Goal: Transaction & Acquisition: Purchase product/service

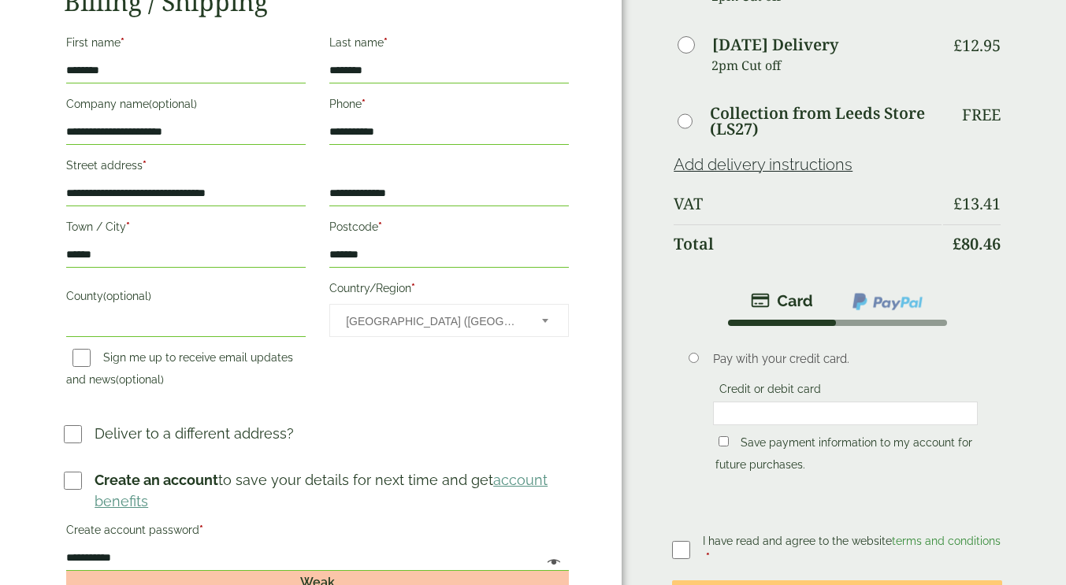
scroll to position [473, 0]
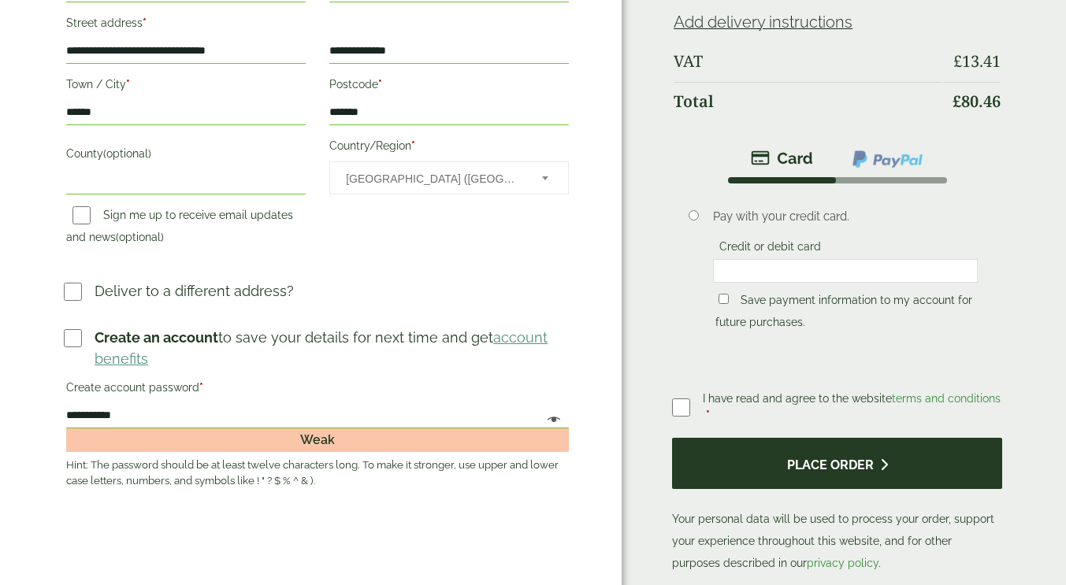
click at [873, 478] on button "Place order" at bounding box center [837, 463] width 330 height 51
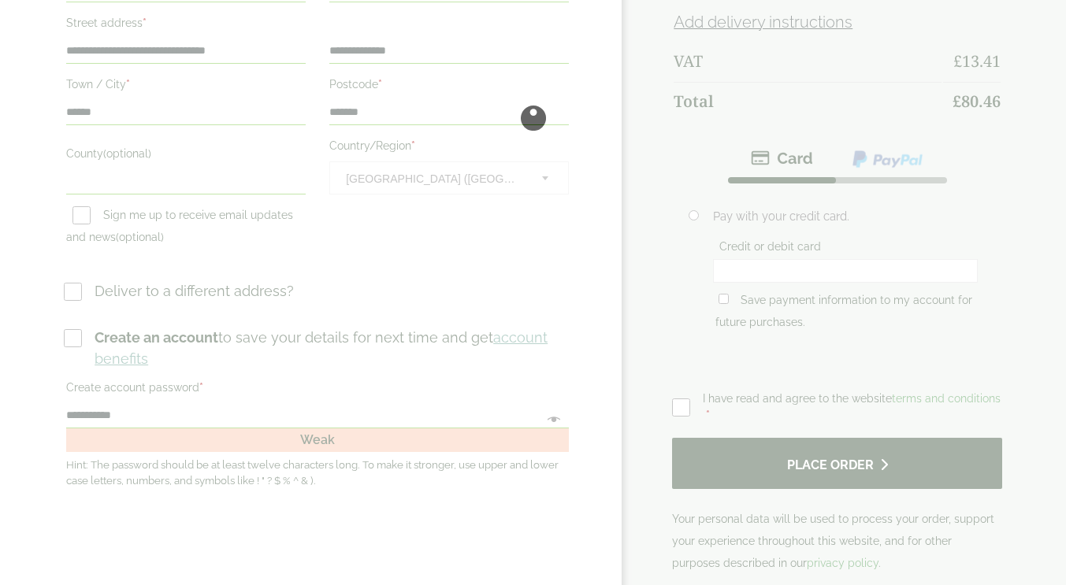
scroll to position [0, 0]
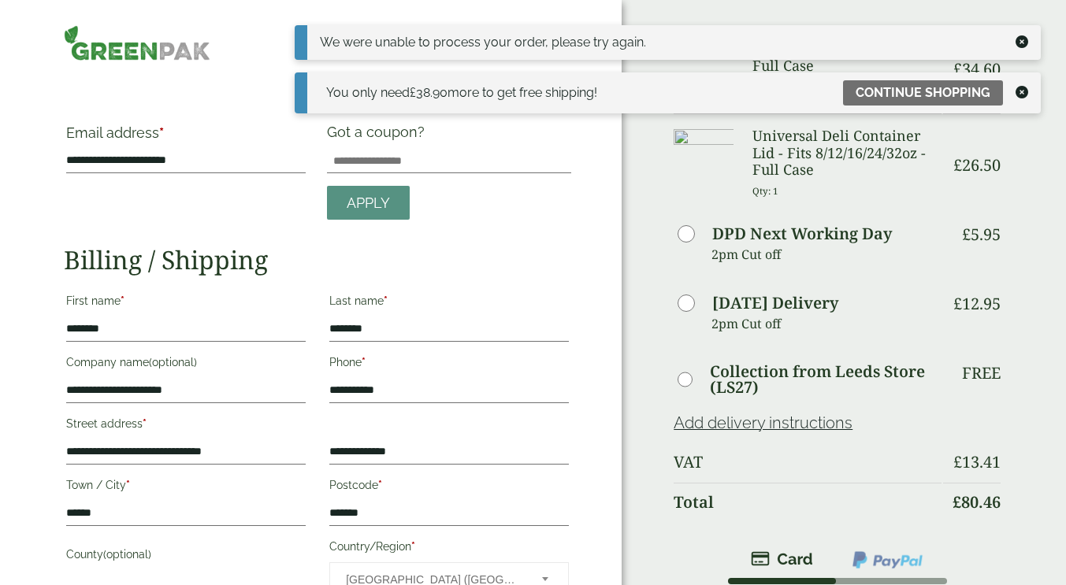
click at [1017, 39] on icon at bounding box center [1021, 41] width 13 height 13
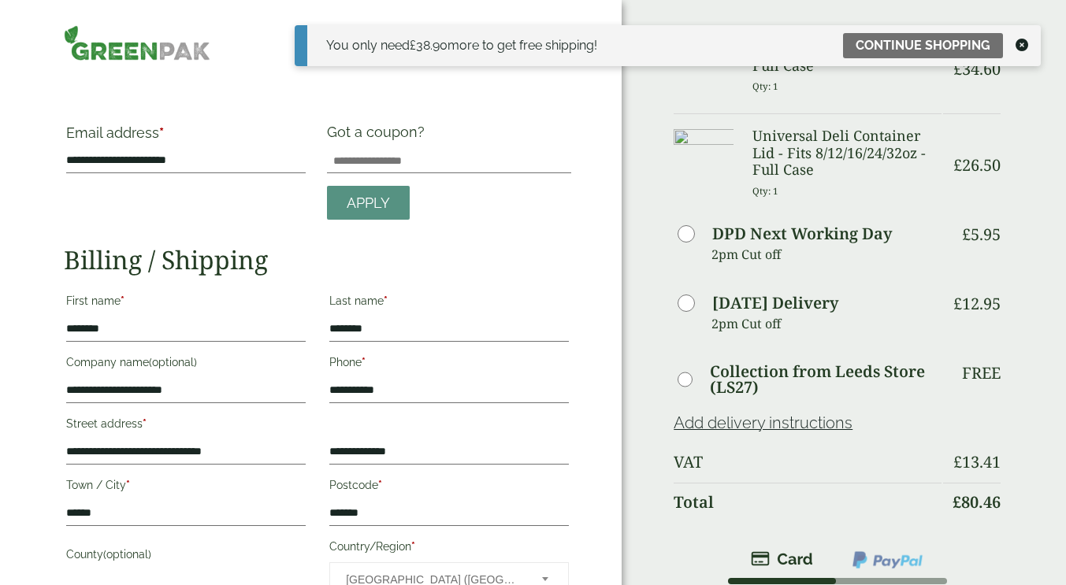
click at [1019, 44] on icon at bounding box center [1021, 45] width 13 height 13
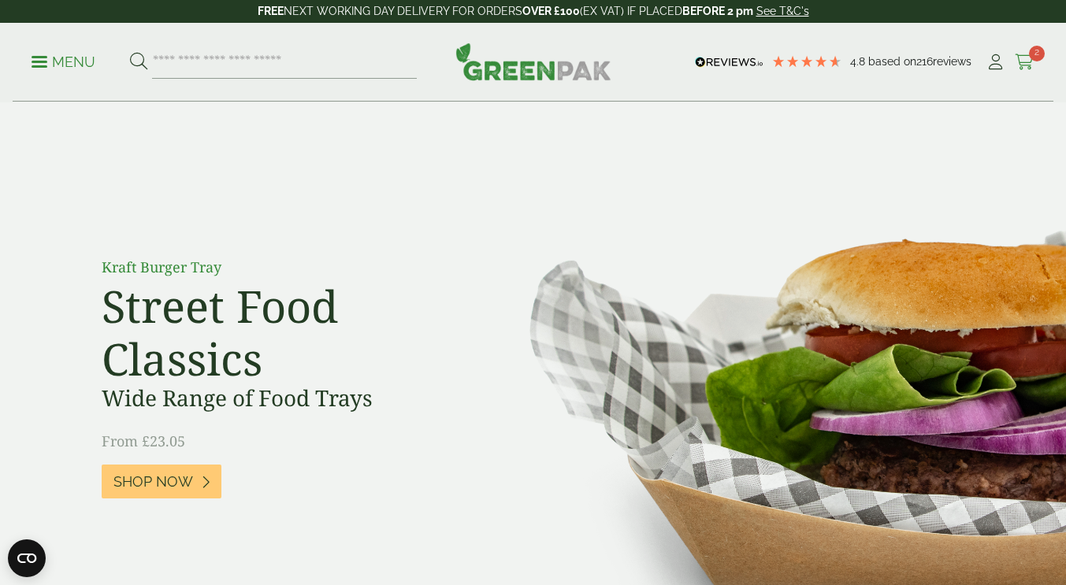
click at [1028, 61] on icon at bounding box center [1025, 62] width 20 height 16
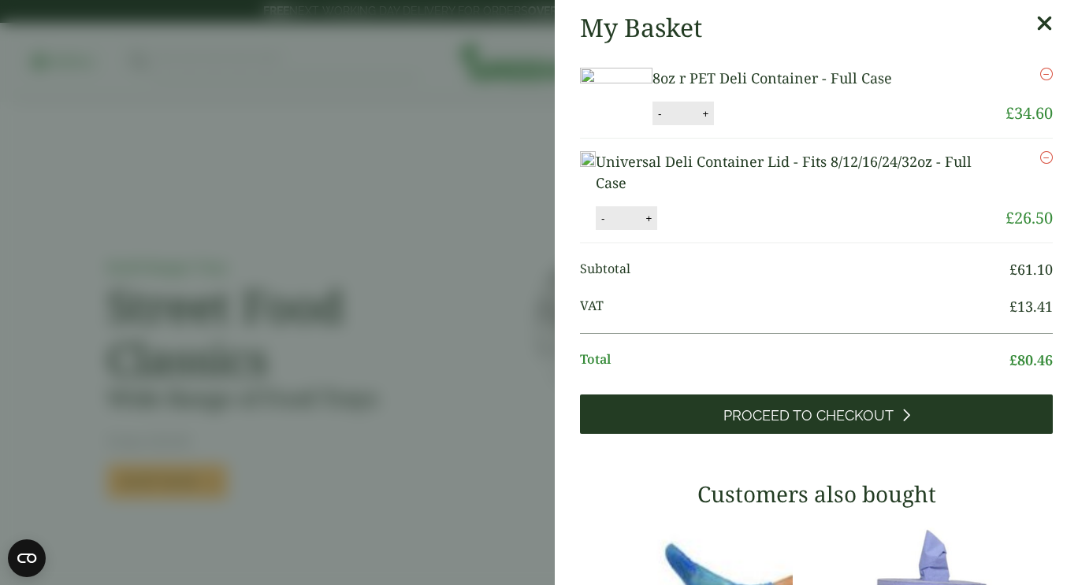
click at [858, 425] on span "Proceed to Checkout" at bounding box center [808, 415] width 170 height 17
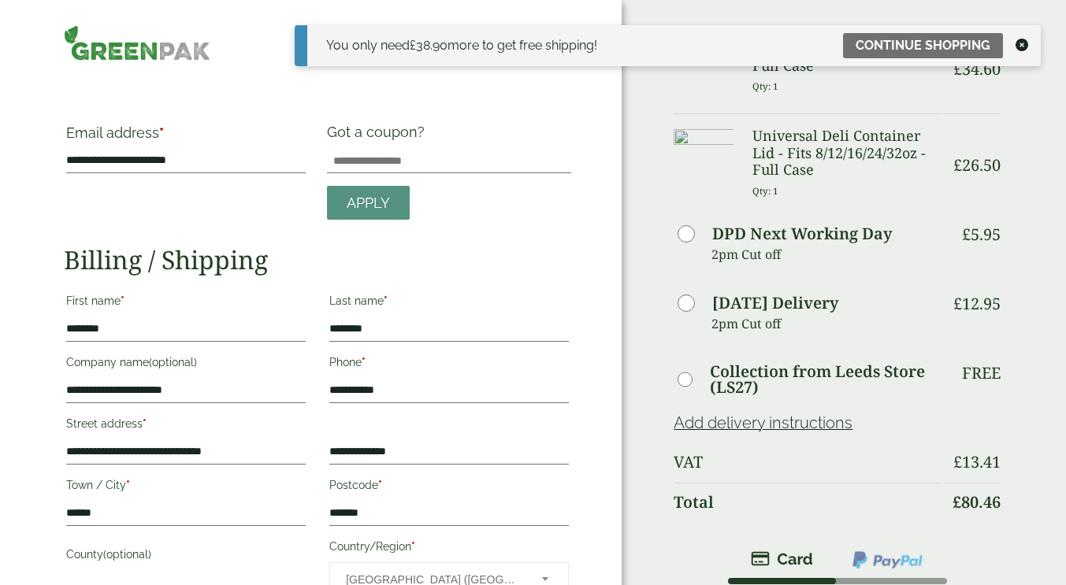
click at [1025, 43] on icon at bounding box center [1021, 45] width 13 height 13
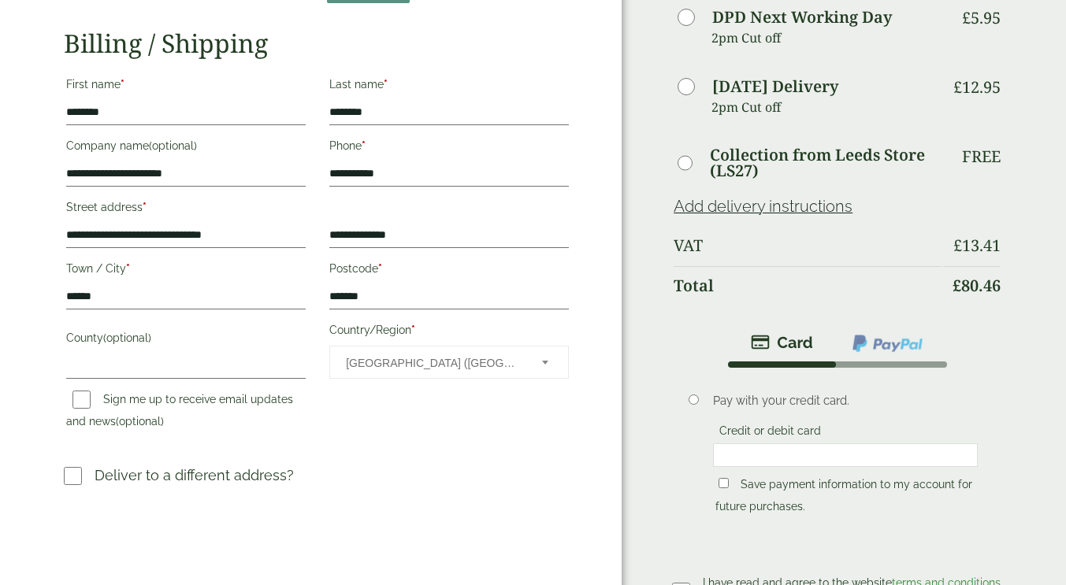
scroll to position [394, 0]
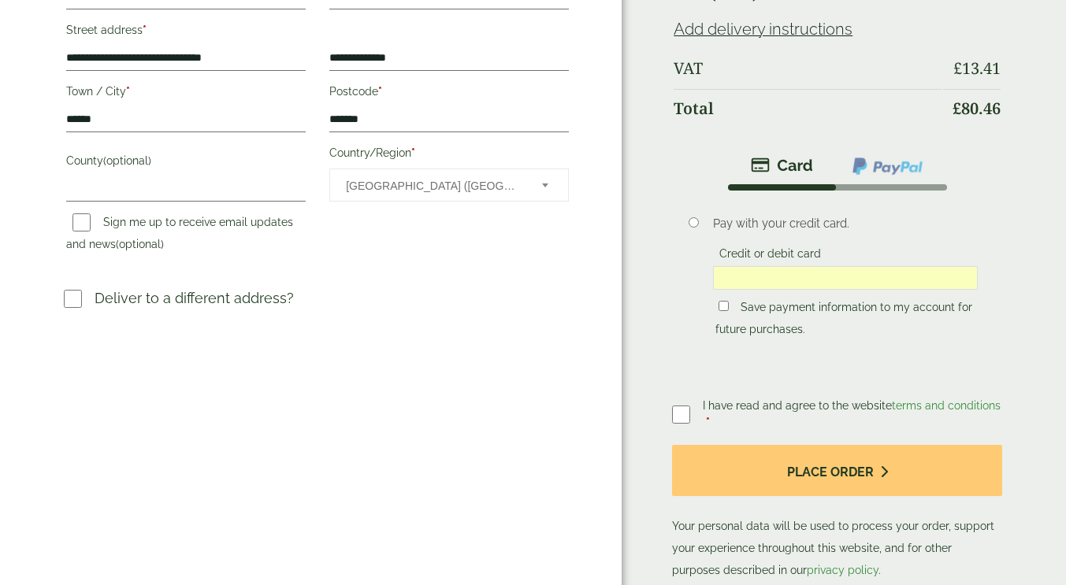
click at [715, 306] on p "Save payment information to my account for future purchases." at bounding box center [845, 318] width 265 height 49
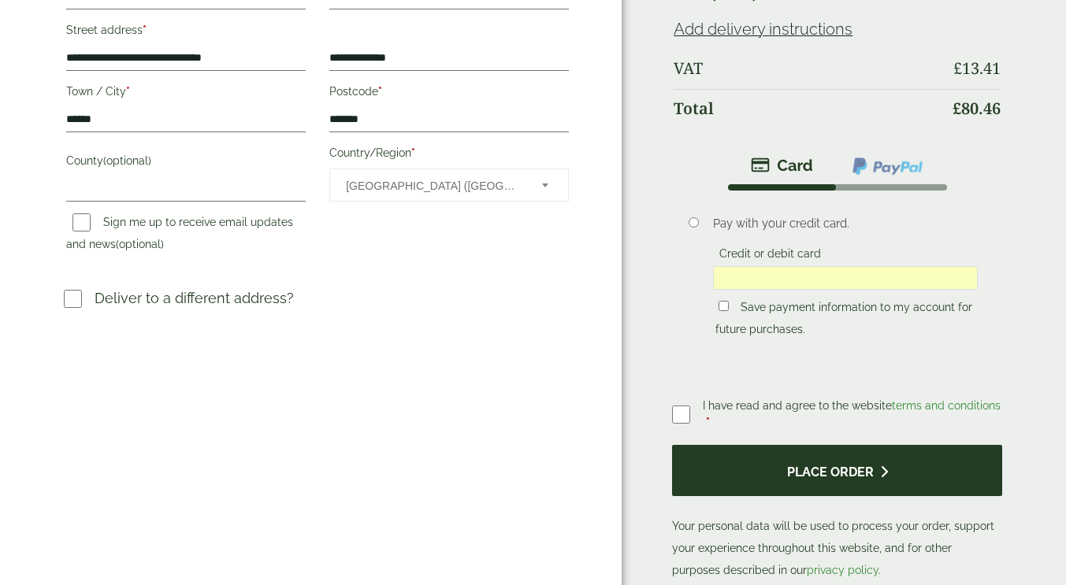
click at [848, 477] on button "Place order" at bounding box center [837, 470] width 330 height 51
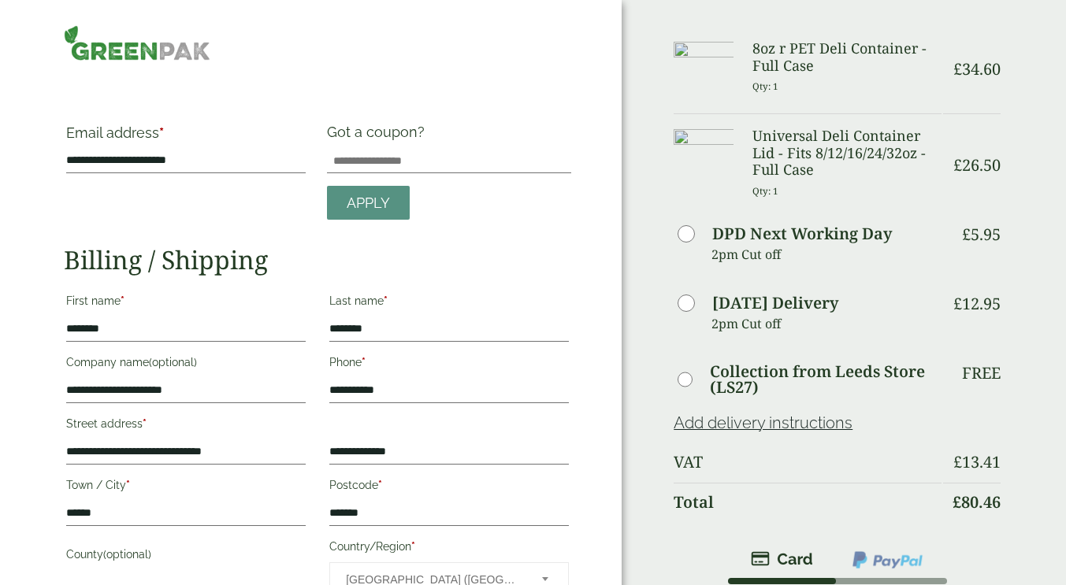
scroll to position [394, 0]
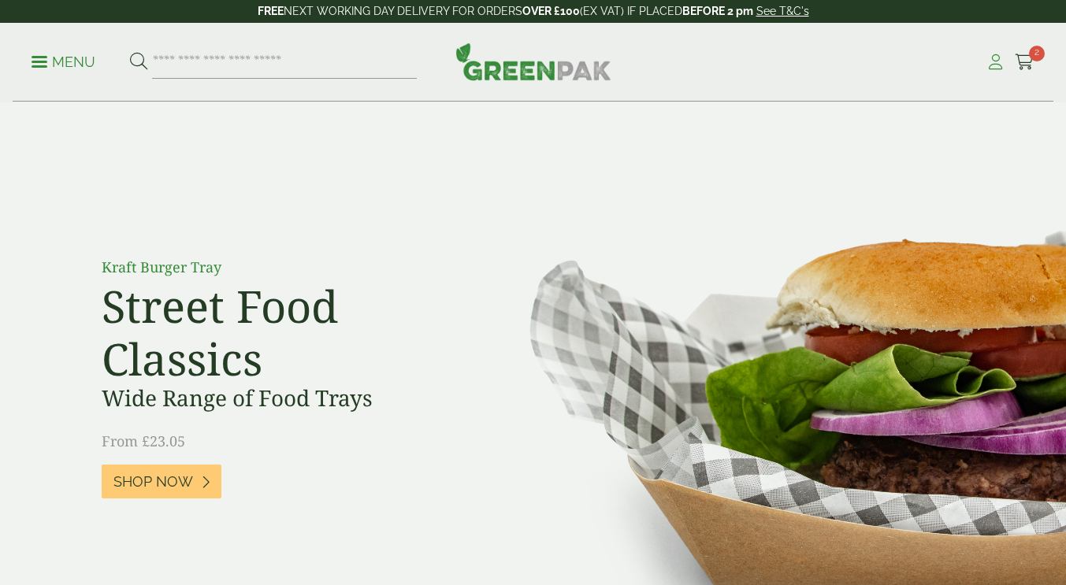
click at [994, 61] on icon at bounding box center [995, 62] width 20 height 16
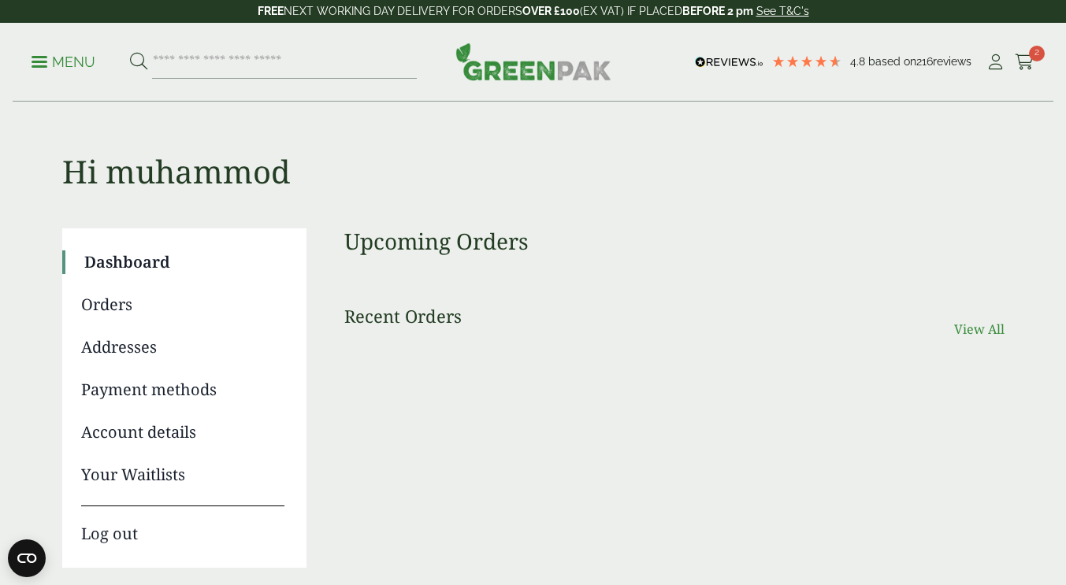
click at [999, 328] on link "View All" at bounding box center [979, 329] width 50 height 19
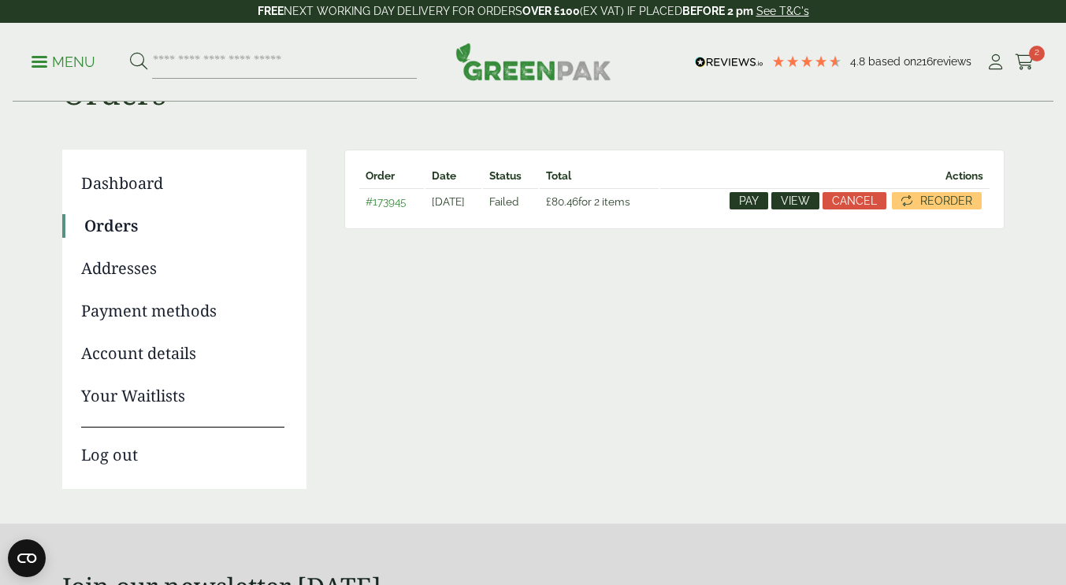
click at [748, 206] on span "Pay" at bounding box center [749, 200] width 20 height 11
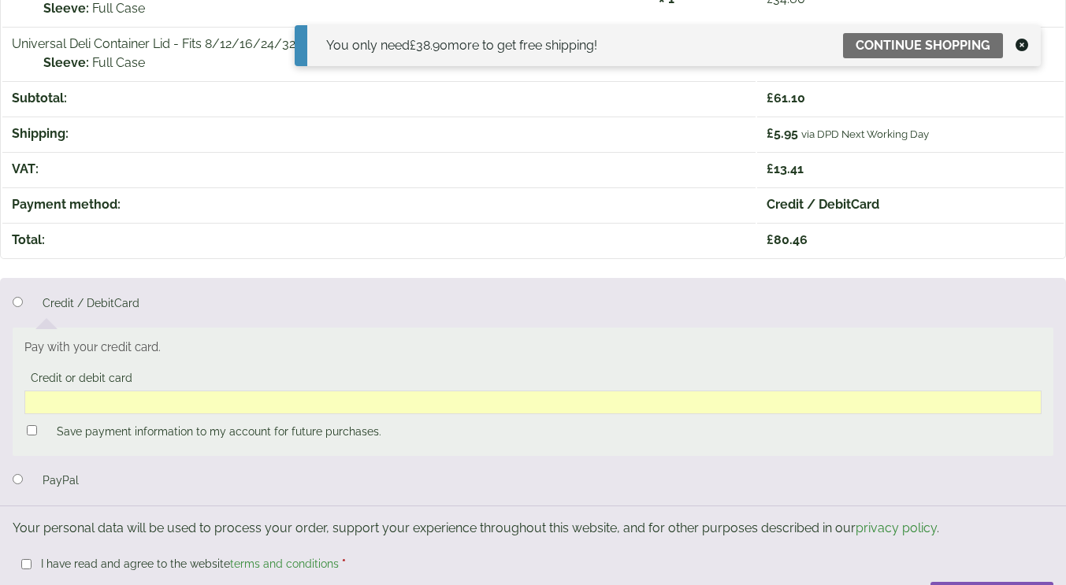
scroll to position [158, 0]
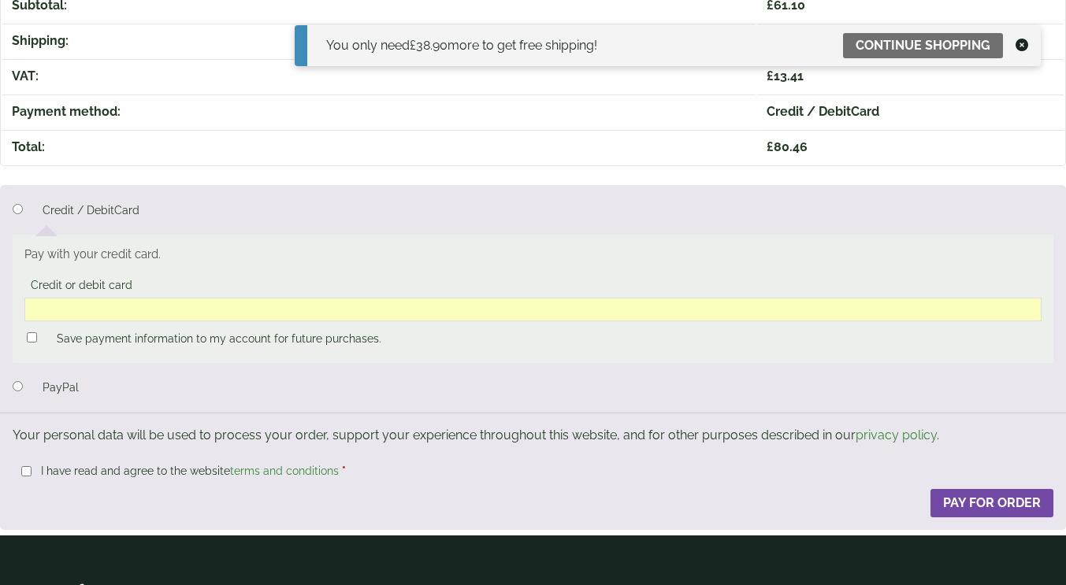
click at [989, 509] on button "Pay for order" at bounding box center [991, 503] width 123 height 28
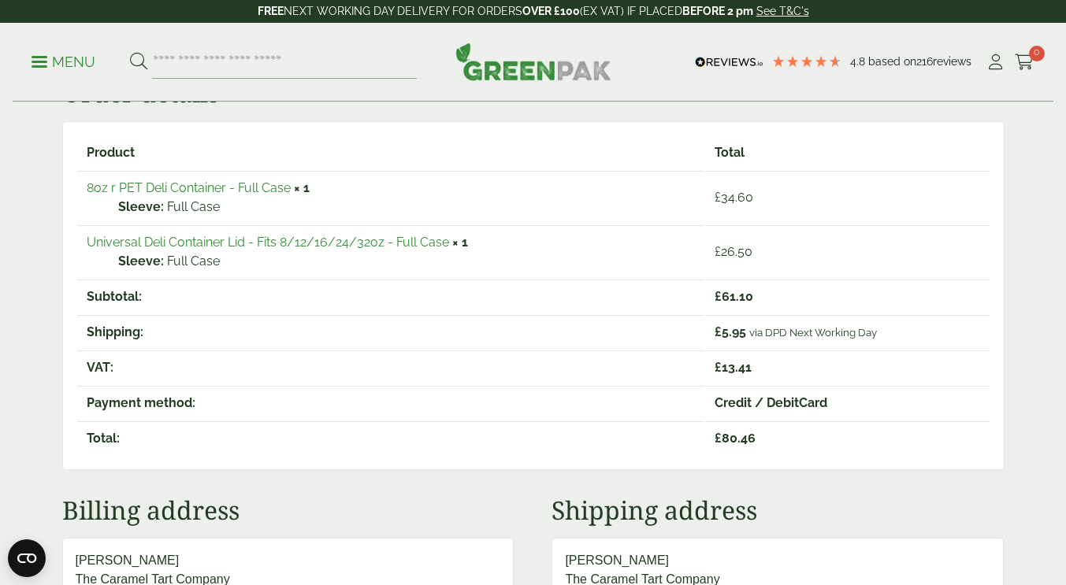
scroll to position [158, 0]
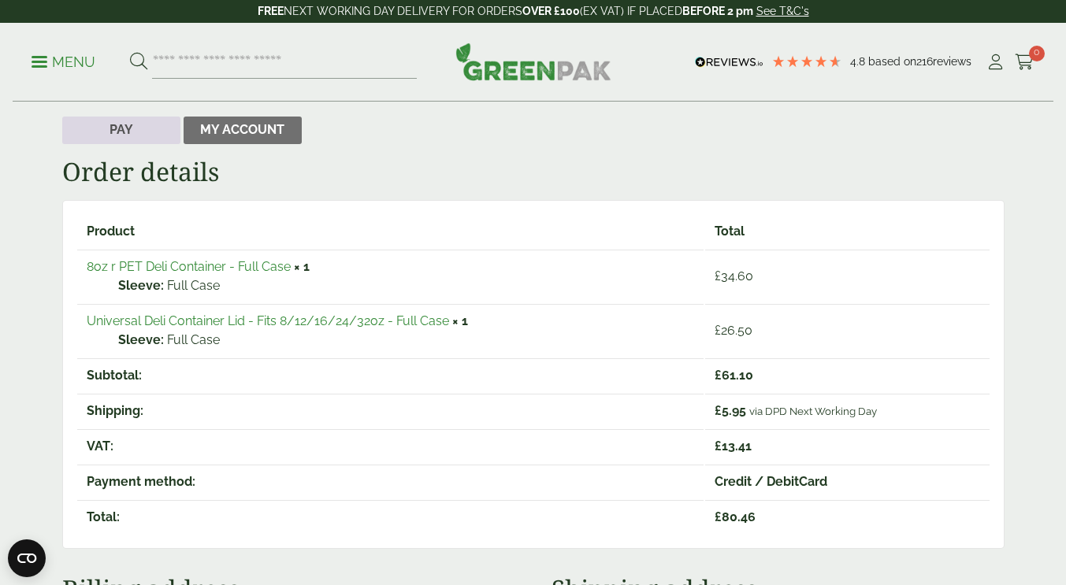
click at [135, 140] on link "Pay" at bounding box center [121, 131] width 118 height 28
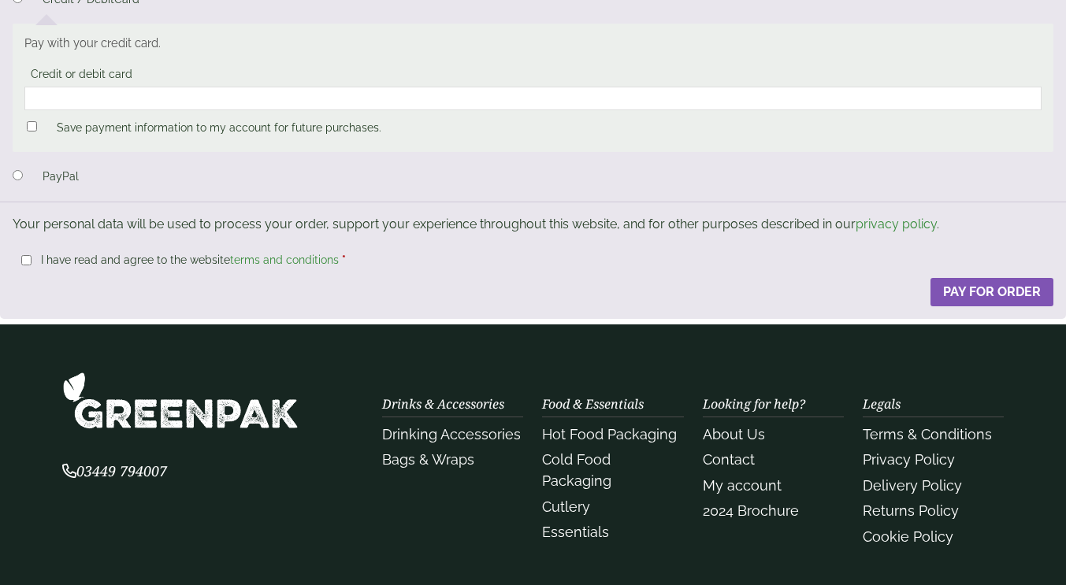
scroll to position [158, 0]
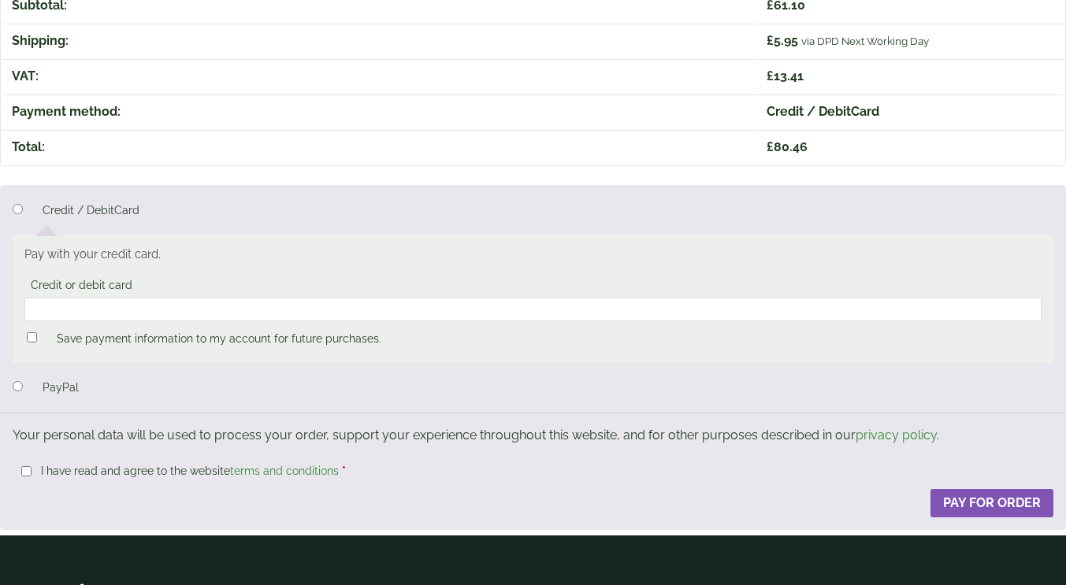
click at [89, 301] on div at bounding box center [533, 310] width 1018 height 24
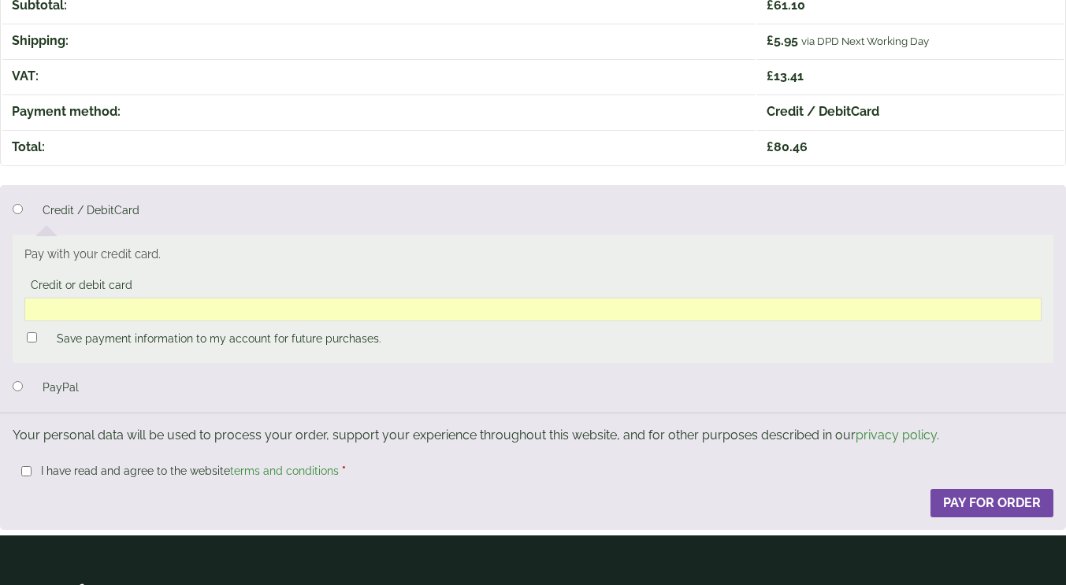
click at [1006, 499] on button "Pay for order" at bounding box center [991, 503] width 123 height 28
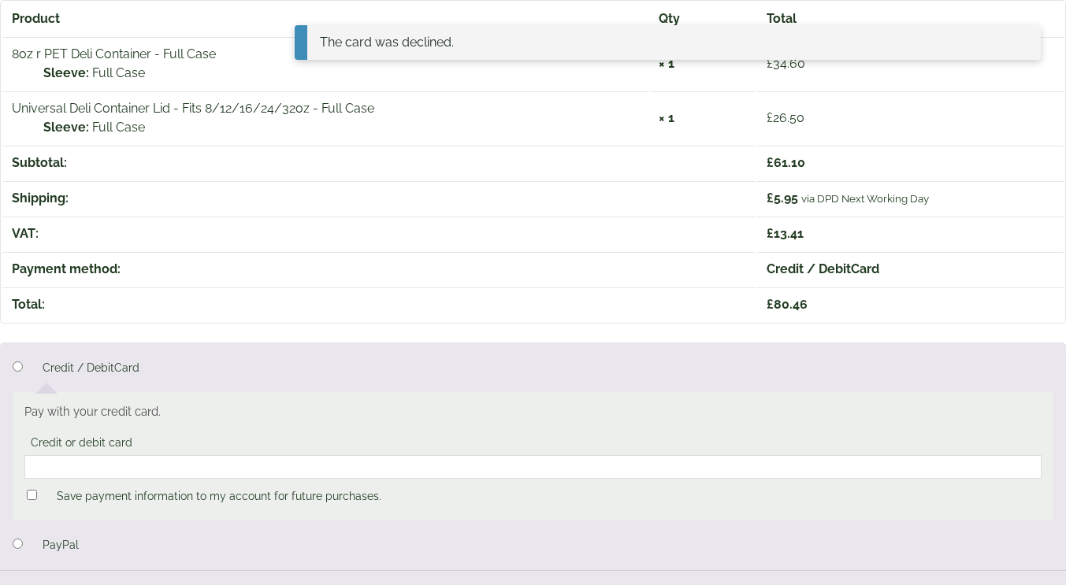
click at [852, 476] on div at bounding box center [533, 467] width 1018 height 24
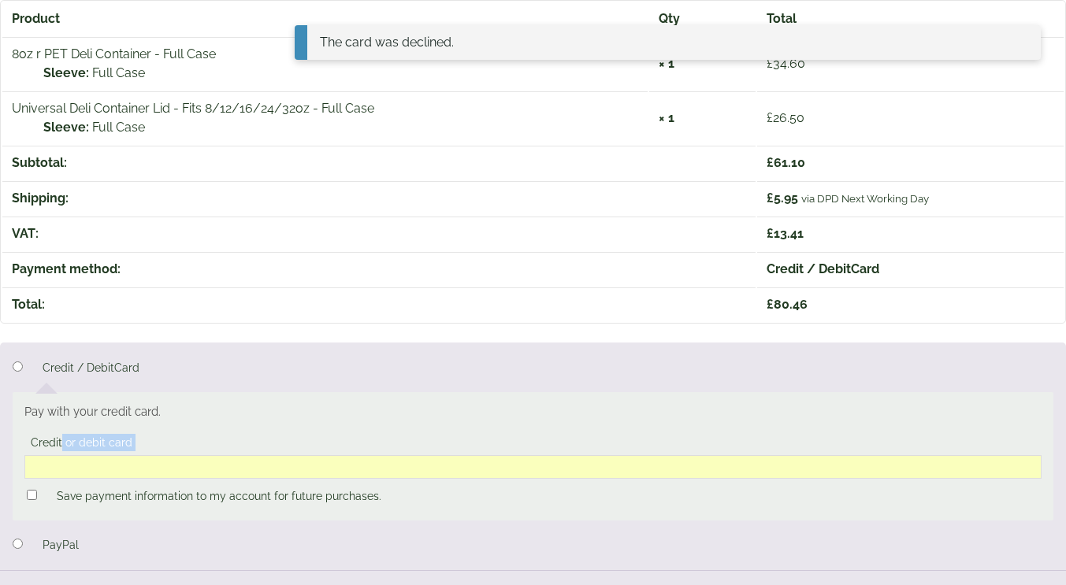
drag, startPoint x: 157, startPoint y: 458, endPoint x: 0, endPoint y: 448, distance: 157.0
click at [1, 447] on ul "Credit / DebitCard Pay with your credit card. Credit or debit card Save payment…" at bounding box center [533, 457] width 1066 height 228
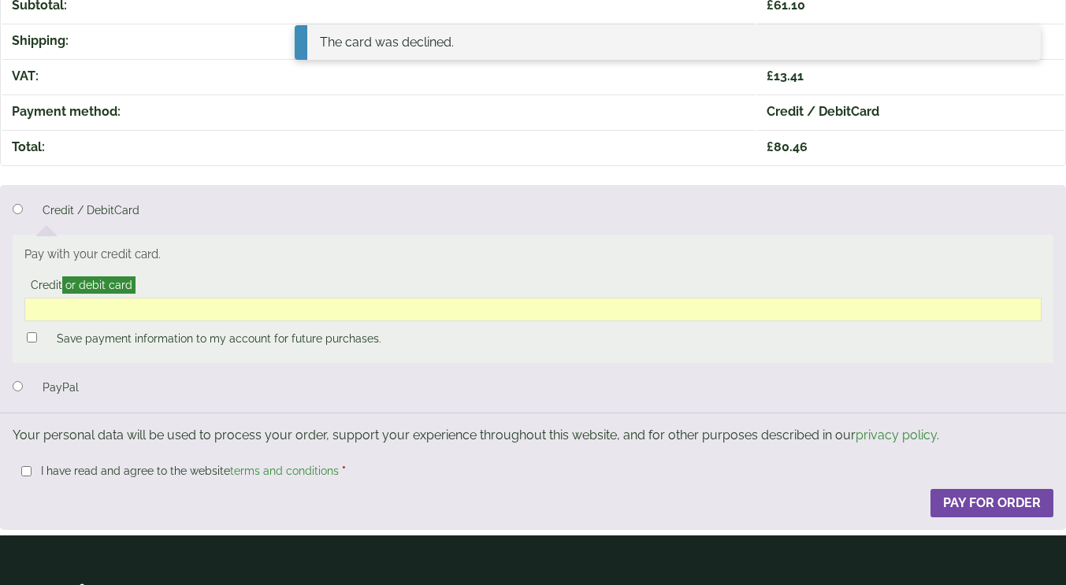
click at [959, 501] on button "Pay for order" at bounding box center [991, 503] width 123 height 28
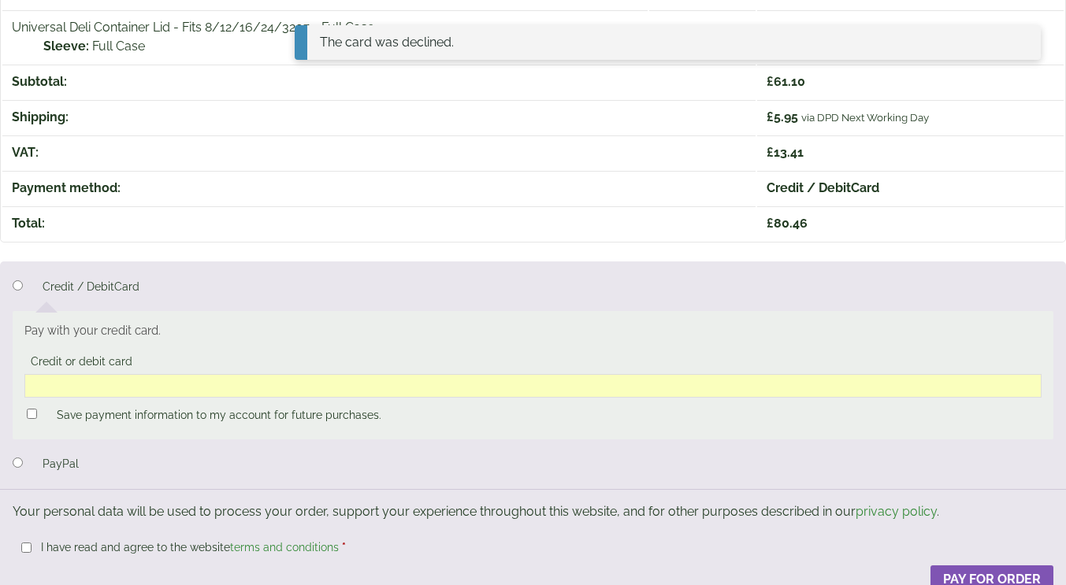
scroll to position [158, 0]
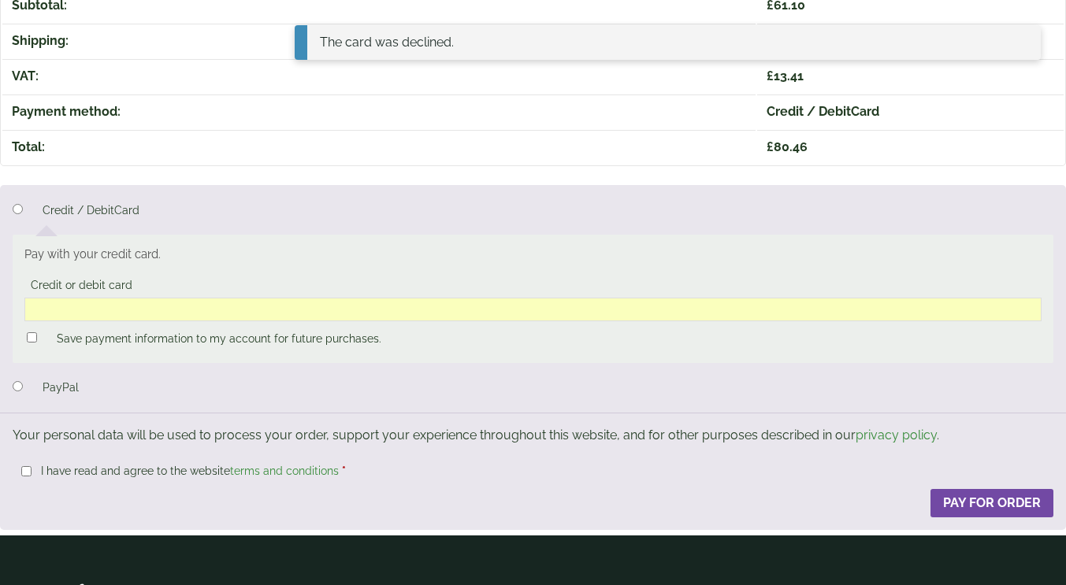
click at [1029, 499] on button "Pay for order" at bounding box center [991, 503] width 123 height 28
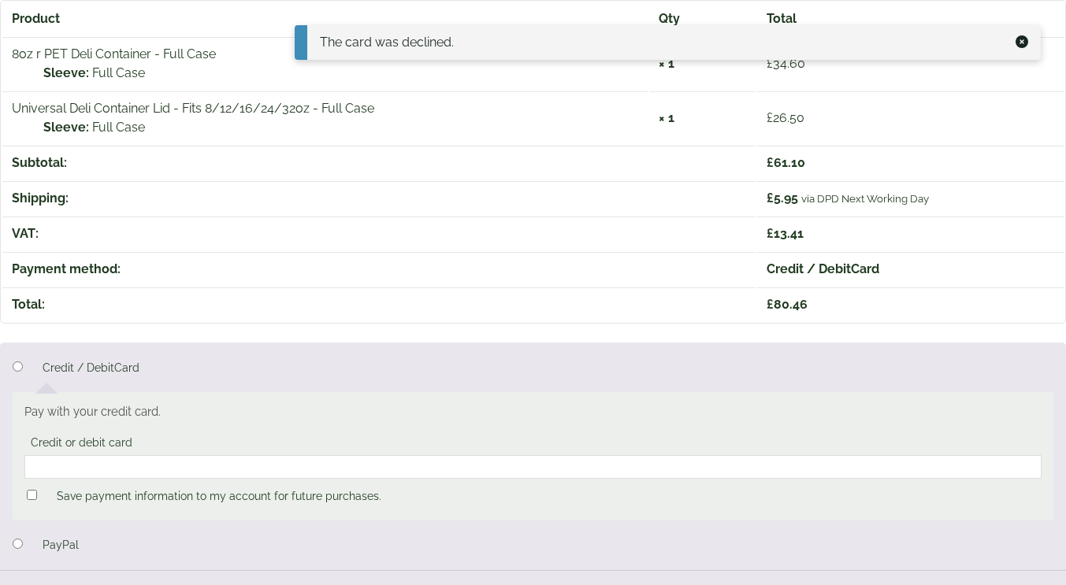
click at [1020, 40] on icon at bounding box center [1021, 41] width 13 height 13
